Goal: Task Accomplishment & Management: Manage account settings

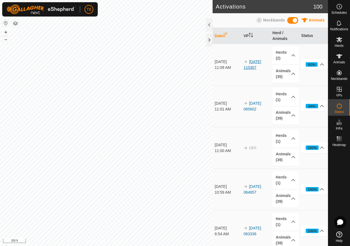
click at [253, 63] on link "[DATE] 110307" at bounding box center [253, 65] width 18 height 10
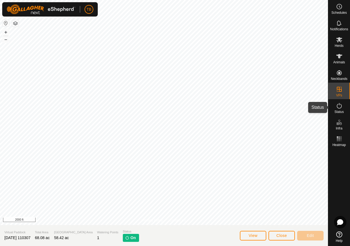
click at [340, 107] on icon at bounding box center [339, 105] width 7 height 7
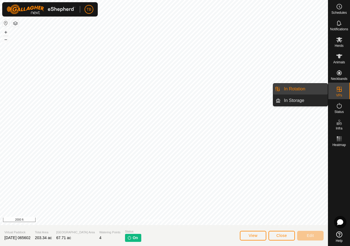
click at [302, 91] on link "In Rotation" at bounding box center [304, 88] width 47 height 11
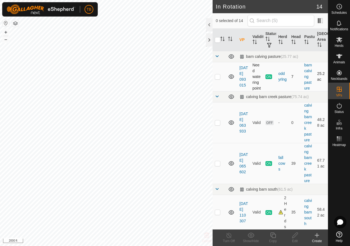
click at [220, 83] on td at bounding box center [219, 76] width 13 height 29
checkbox input "true"
click at [220, 125] on p-checkbox at bounding box center [218, 122] width 6 height 4
checkbox input "true"
click at [218, 166] on p-checkbox at bounding box center [218, 163] width 6 height 4
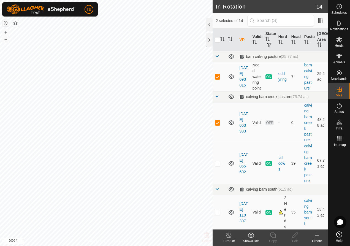
checkbox input "true"
click at [220, 125] on p-checkbox at bounding box center [218, 122] width 6 height 4
click at [218, 125] on p-checkbox at bounding box center [218, 122] width 6 height 4
checkbox input "true"
click at [219, 166] on p-checkbox at bounding box center [218, 163] width 6 height 4
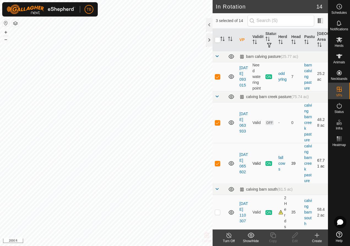
checkbox input "false"
click at [218, 79] on p-checkbox at bounding box center [218, 76] width 6 height 4
checkbox input "false"
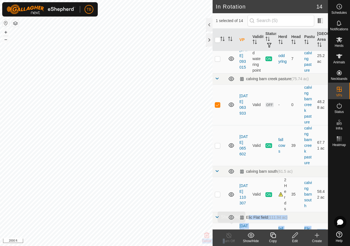
scroll to position [33, 0]
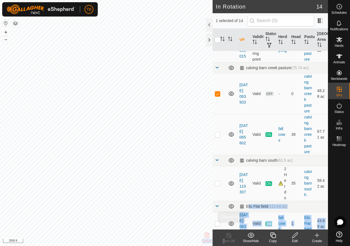
drag, startPoint x: 230, startPoint y: 229, endPoint x: 226, endPoint y: 243, distance: 14.6
click at [228, 235] on article "In Rotation 14 1 selected of 14 VP Validity Status Herd Head Pasture Grazing Ar…" at bounding box center [270, 123] width 115 height 246
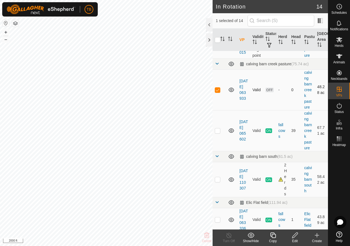
click at [219, 92] on p-checkbox at bounding box center [218, 90] width 6 height 4
checkbox input "false"
click at [218, 182] on p-checkbox at bounding box center [218, 179] width 6 height 4
checkbox input "false"
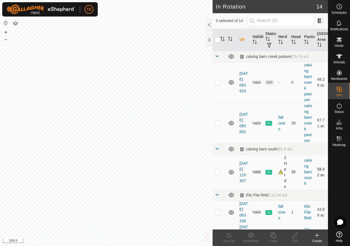
scroll to position [60, 0]
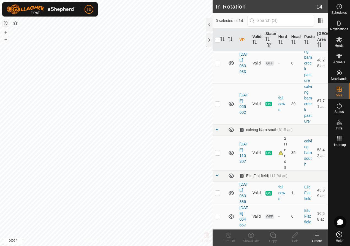
click at [219, 195] on p-checkbox at bounding box center [218, 193] width 6 height 4
checkbox input "false"
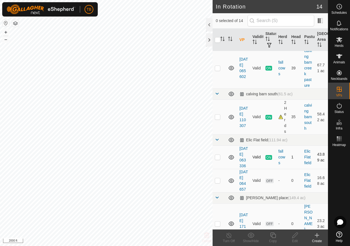
scroll to position [120, 0]
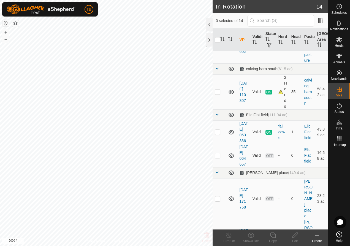
click at [218, 158] on p-checkbox at bounding box center [218, 155] width 6 height 4
checkbox input "true"
click at [338, 107] on icon at bounding box center [339, 105] width 7 height 7
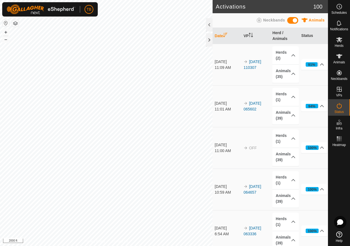
click at [339, 106] on icon at bounding box center [339, 105] width 7 height 7
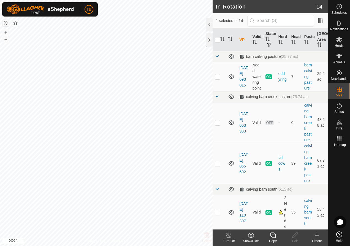
checkbox input "true"
checkbox input "false"
checkbox input "true"
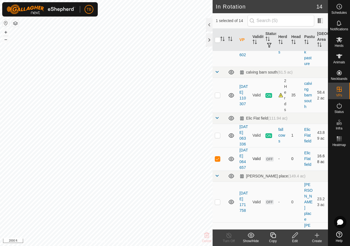
scroll to position [136, 0]
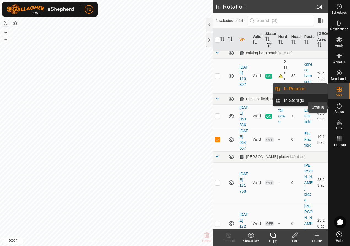
click at [341, 109] on es-activation-svg-icon at bounding box center [339, 105] width 10 height 9
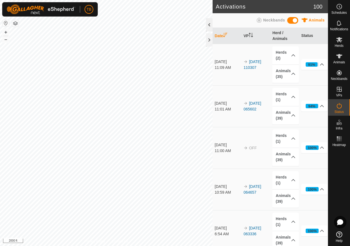
click at [209, 29] on div at bounding box center [209, 24] width 7 height 13
